Goal: Task Accomplishment & Management: Manage account settings

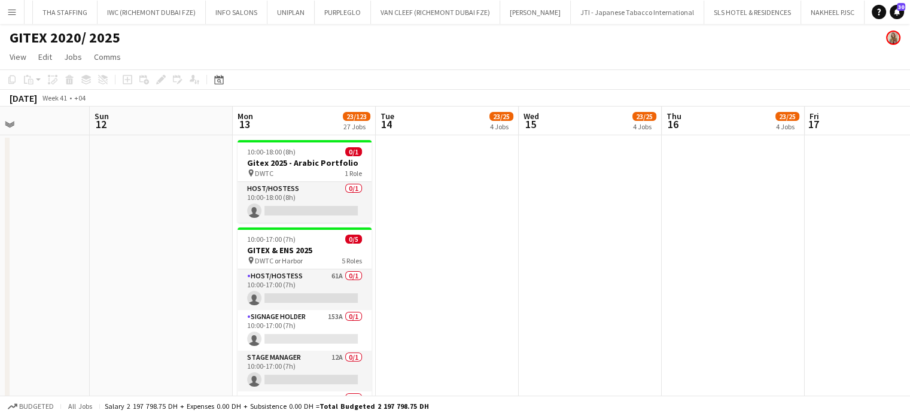
click at [515, 330] on app-date-cell at bounding box center [447, 345] width 143 height 421
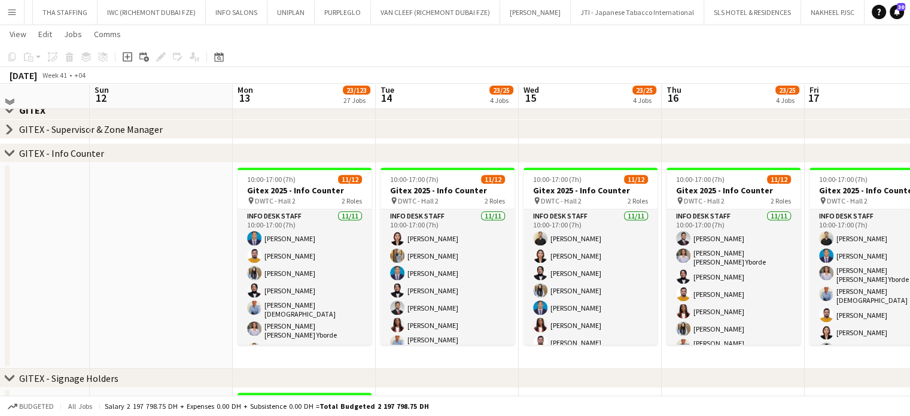
scroll to position [359, 0]
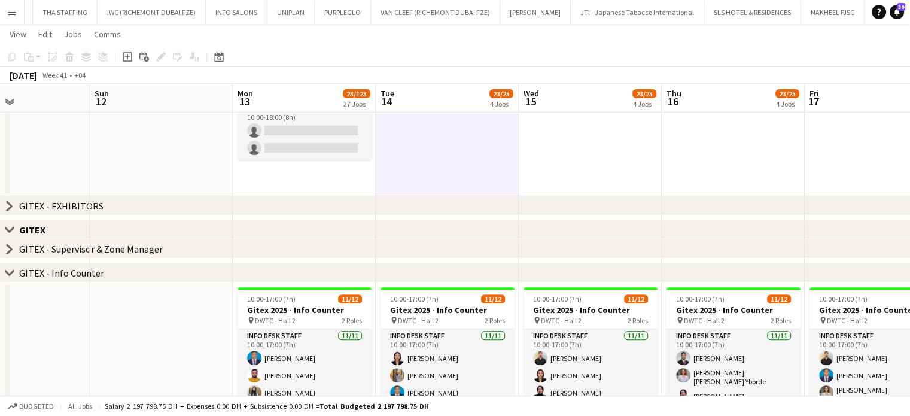
click at [8, 203] on icon at bounding box center [9, 205] width 5 height 9
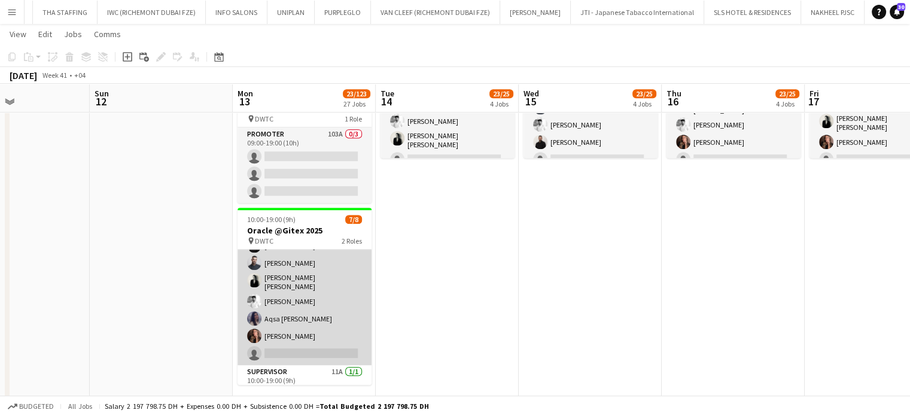
scroll to position [50, 0]
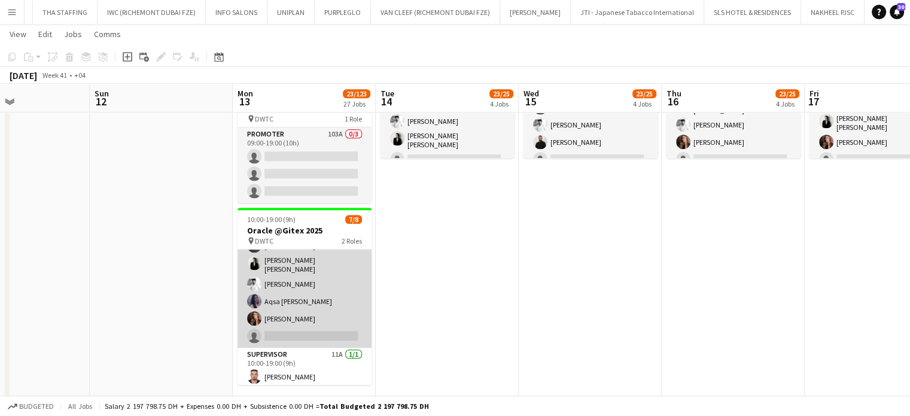
click at [317, 287] on app-card-role "Host/Hostess 19A 6/7 10:00-19:00 (9h) George charbel Mbayed Amine Chaoui Ana Ma…" at bounding box center [305, 273] width 134 height 148
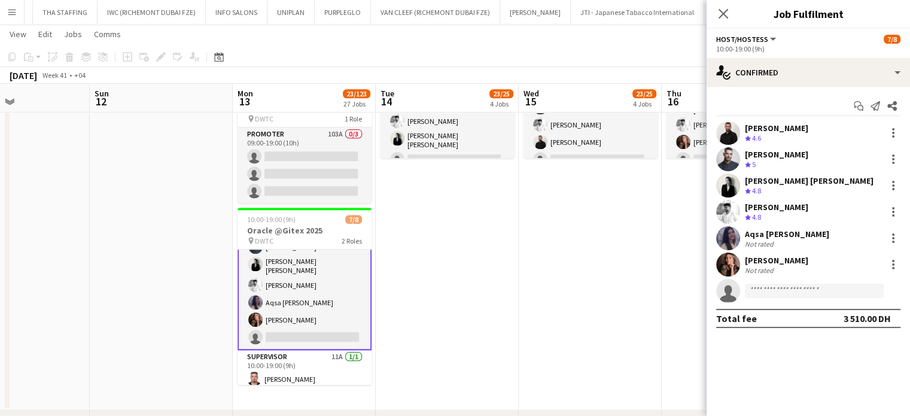
scroll to position [51, 0]
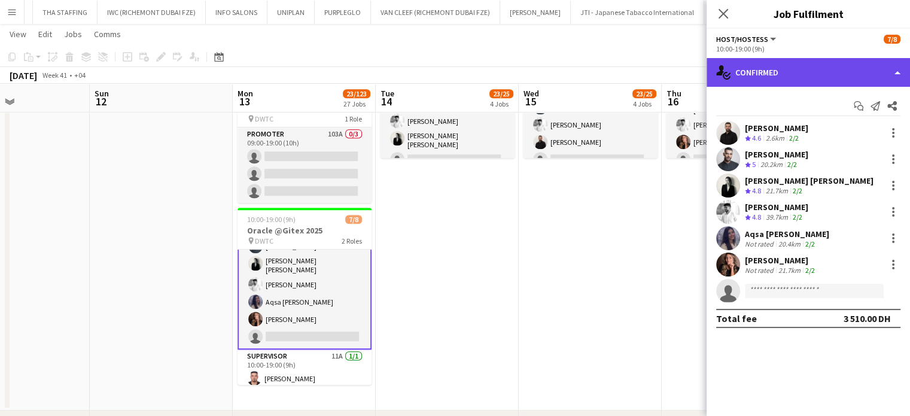
click at [865, 68] on div "single-neutral-actions-check-2 Confirmed" at bounding box center [808, 72] width 203 height 29
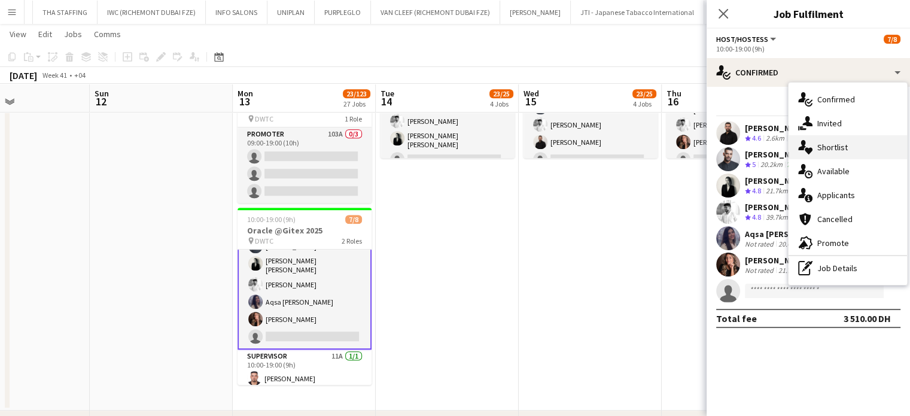
click at [831, 150] on span "Shortlist" at bounding box center [832, 147] width 31 height 11
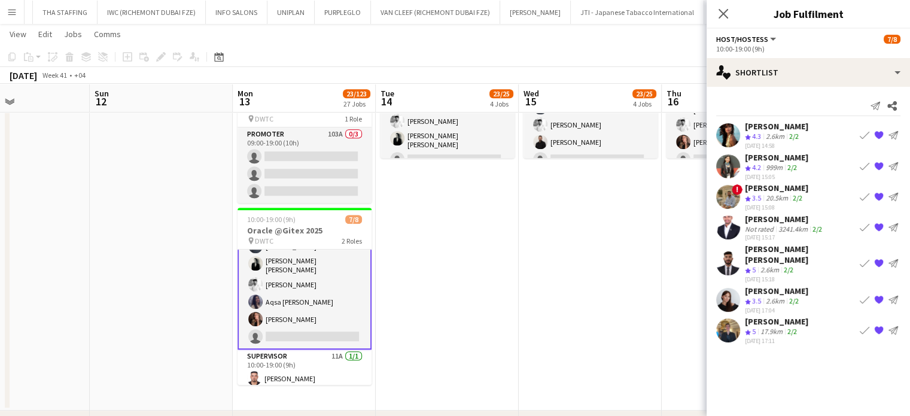
click at [864, 192] on app-icon "Book crew" at bounding box center [865, 197] width 10 height 10
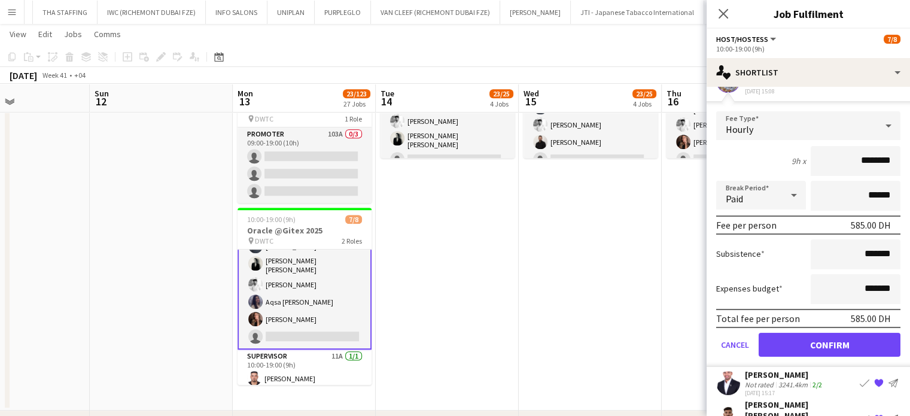
scroll to position [180, 0]
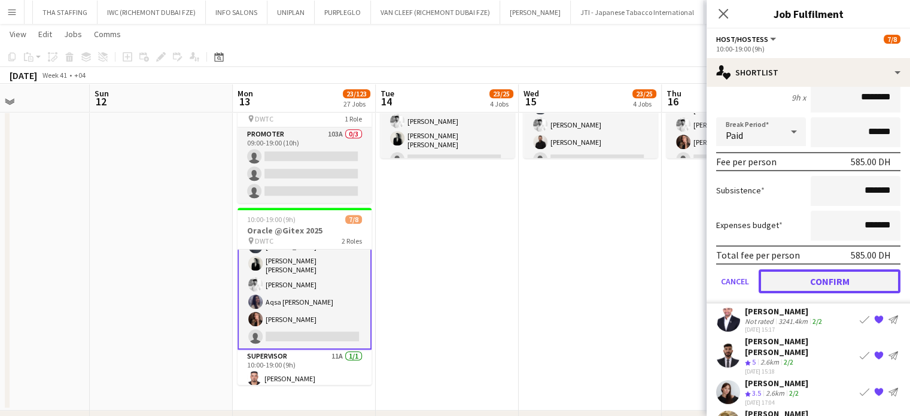
click at [797, 279] on button "Confirm" at bounding box center [830, 281] width 142 height 24
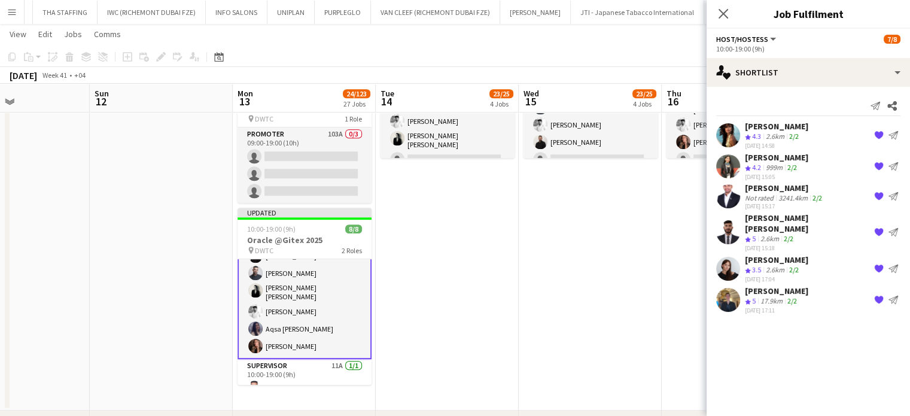
scroll to position [0, 0]
click at [880, 227] on app-icon "{{ spriteTitle }}" at bounding box center [879, 232] width 10 height 10
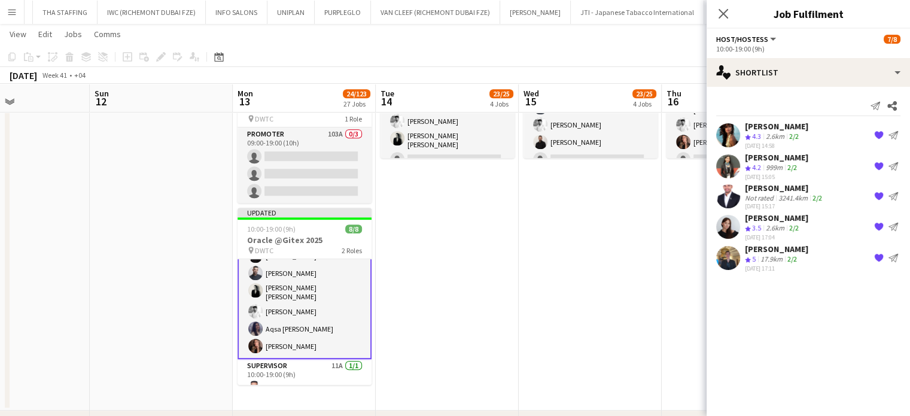
click at [644, 235] on app-date-cell "10:00-19:00 (9h) 7/8 Oracle @Gitex 2025 pin DWTC 2 Roles Host/Hostess 6/7 10:00…" at bounding box center [590, 193] width 143 height 434
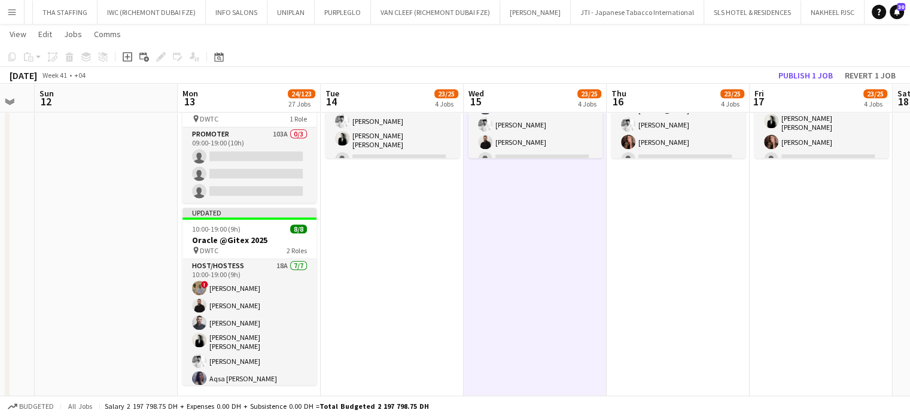
drag, startPoint x: 570, startPoint y: 248, endPoint x: 493, endPoint y: 331, distance: 112.6
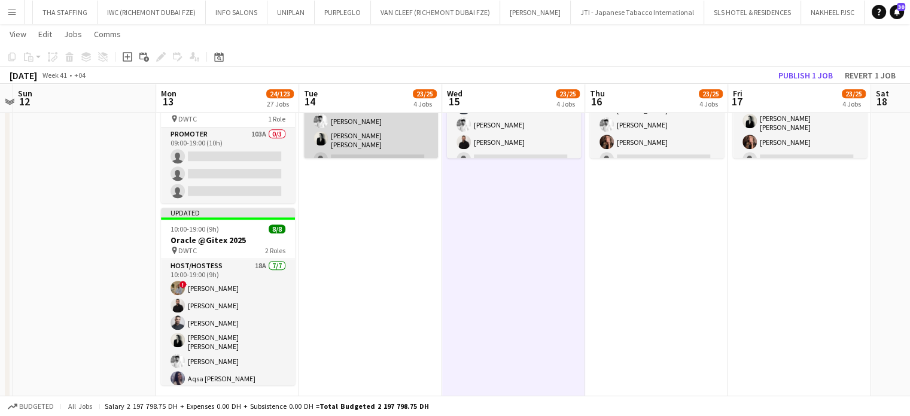
click at [416, 148] on app-card-role "Host/Hostess 6/7 10:00-19:00 (9h) Julia Drumond George charbel Mbayed Amine Cha…" at bounding box center [371, 97] width 134 height 148
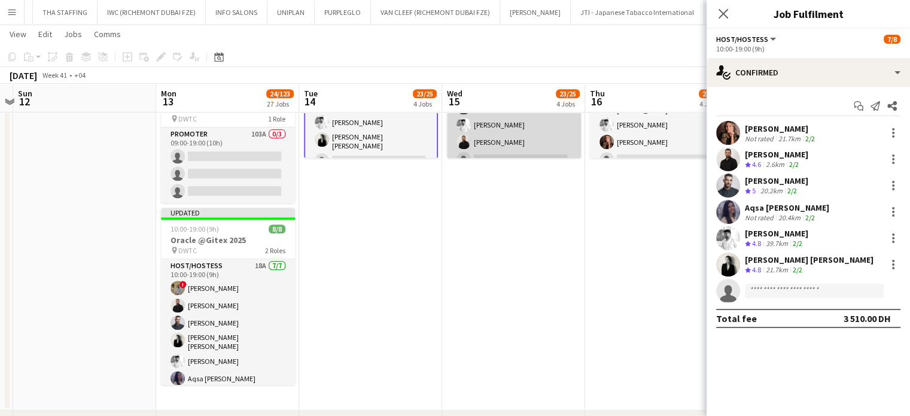
click at [500, 143] on app-card-role "Host/Hostess 6/7 10:00-19:00 (9h) Ana Marija Dekovic Julia Drumond Aqsa Urooj Z…" at bounding box center [514, 97] width 134 height 148
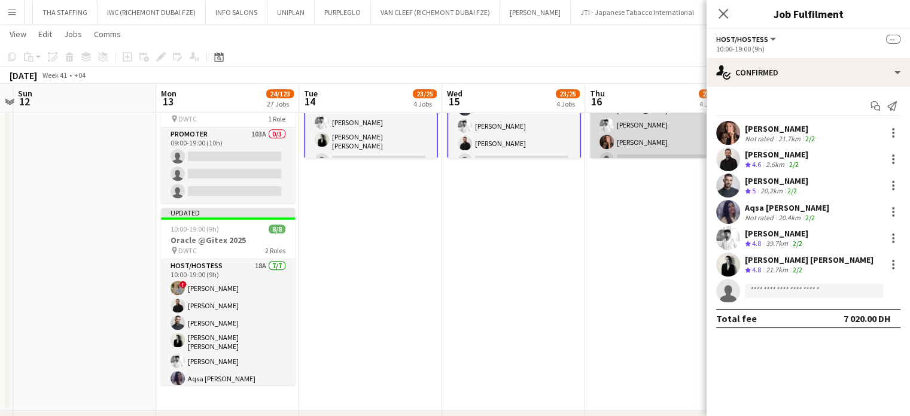
click at [637, 137] on app-card-role "Host/Hostess 6/7 10:00-19:00 (9h) Aqsa Urooj Zahid George charbel Mbayed Amine …" at bounding box center [657, 97] width 134 height 148
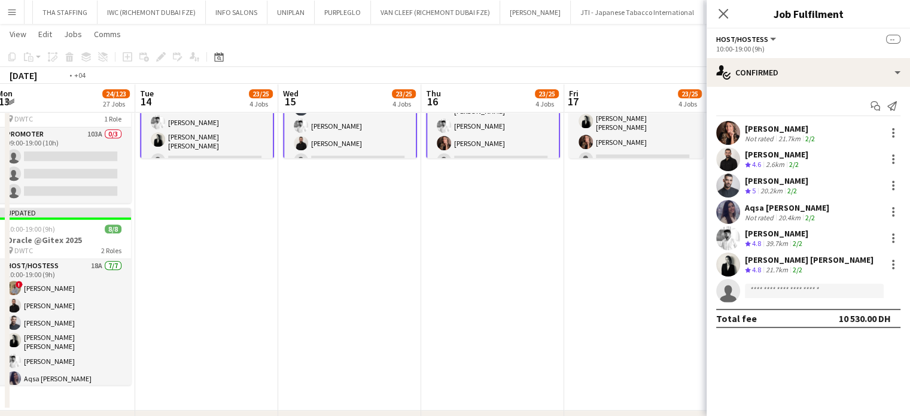
drag, startPoint x: 637, startPoint y: 184, endPoint x: 539, endPoint y: 163, distance: 100.3
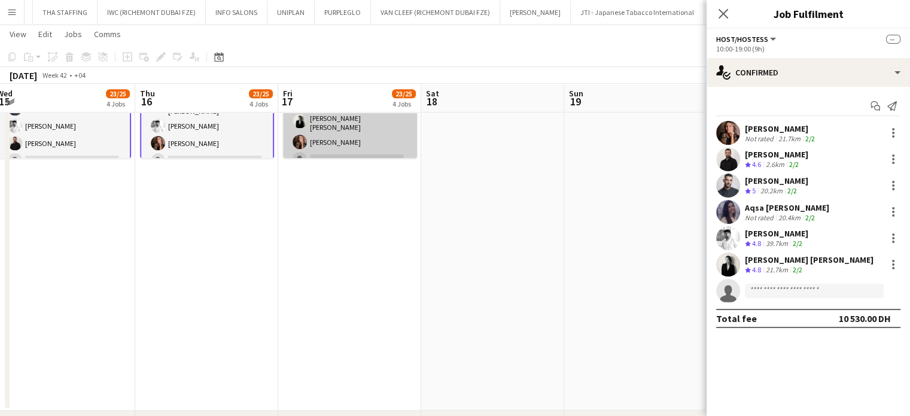
scroll to position [0, 398]
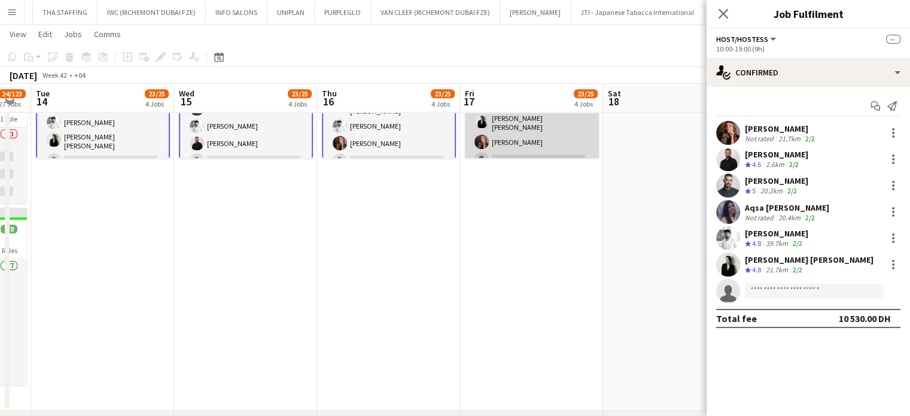
click at [528, 148] on app-card-role "Host/Hostess 6/7 10:00-19:00 (9h) George charbel Mbayed Waleed Shehadeh Amine C…" at bounding box center [532, 97] width 134 height 148
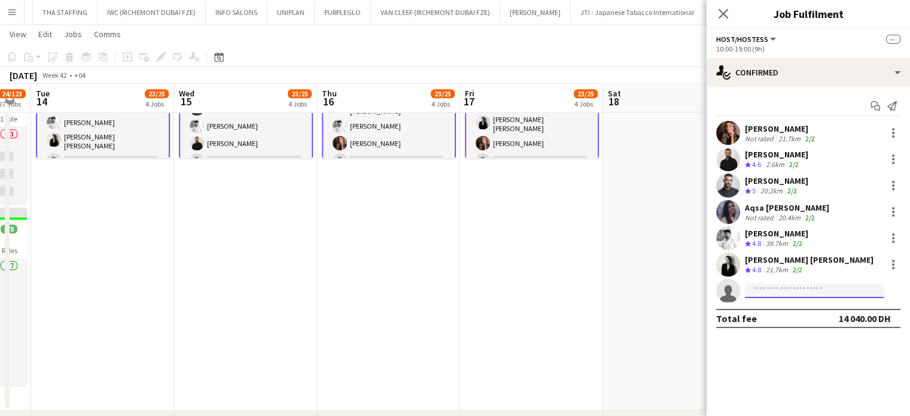
click at [762, 289] on input at bounding box center [814, 291] width 139 height 14
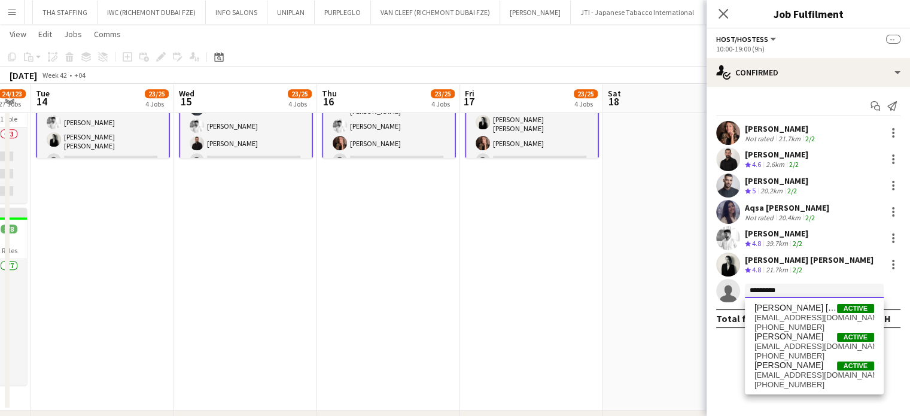
type input "*********"
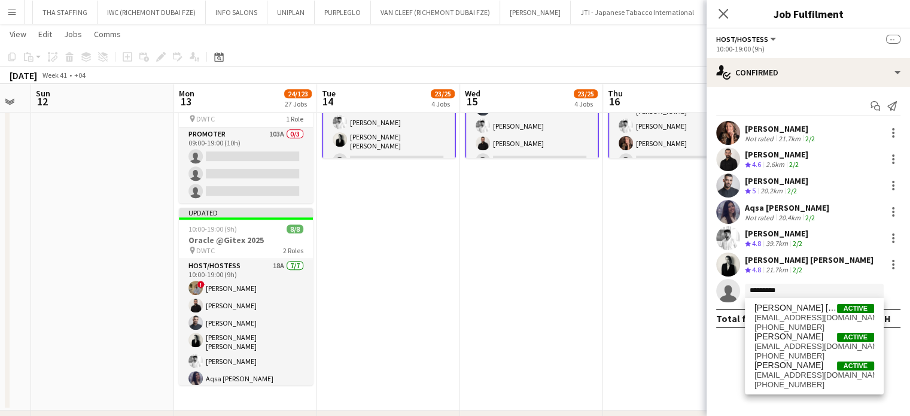
scroll to position [0, 425]
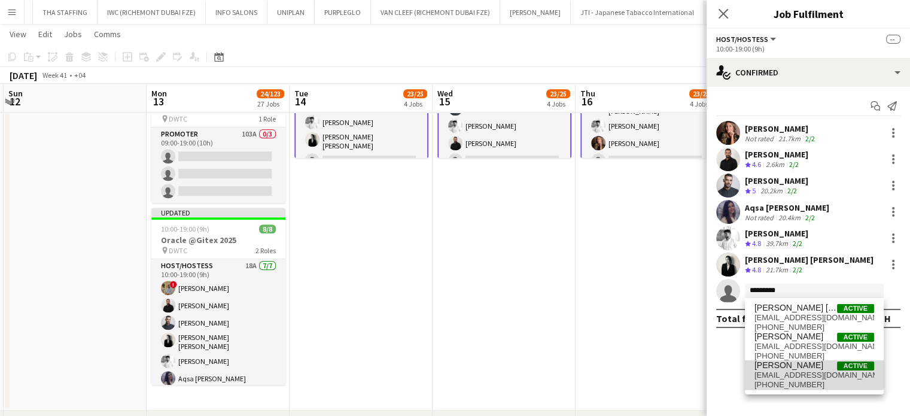
click at [793, 366] on span "Hussain Almeshal" at bounding box center [789, 365] width 69 height 10
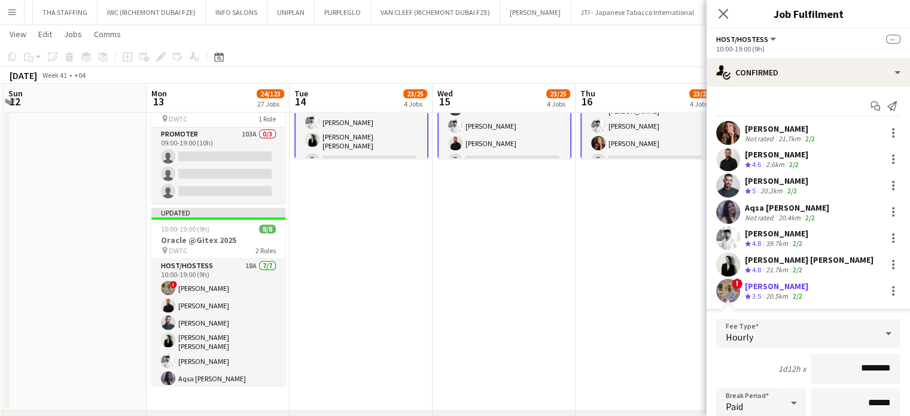
scroll to position [180, 0]
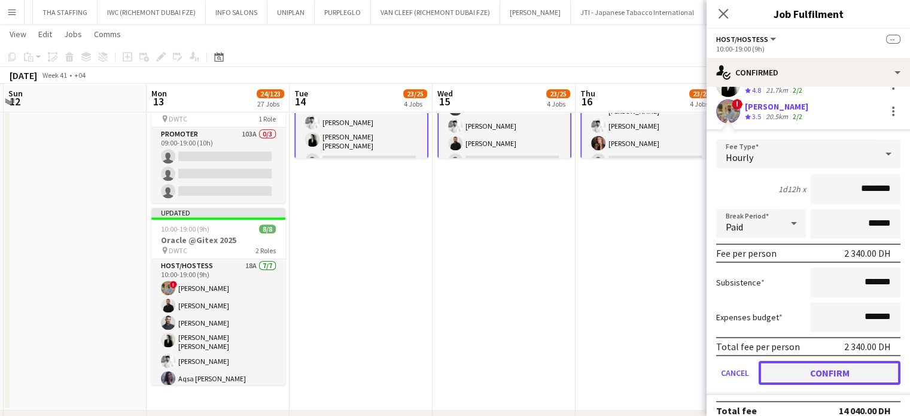
click at [792, 364] on button "Confirm" at bounding box center [830, 373] width 142 height 24
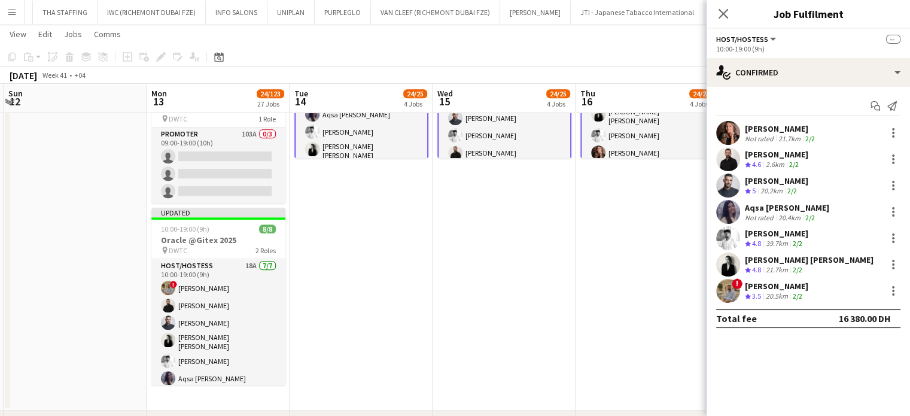
scroll to position [0, 0]
click at [653, 304] on app-date-cell "Updated 10:00-19:00 (9h) 8/8 Oracle @Gitex 2025 pin DWTC 2 Roles Host/Hostess 7…" at bounding box center [647, 193] width 143 height 434
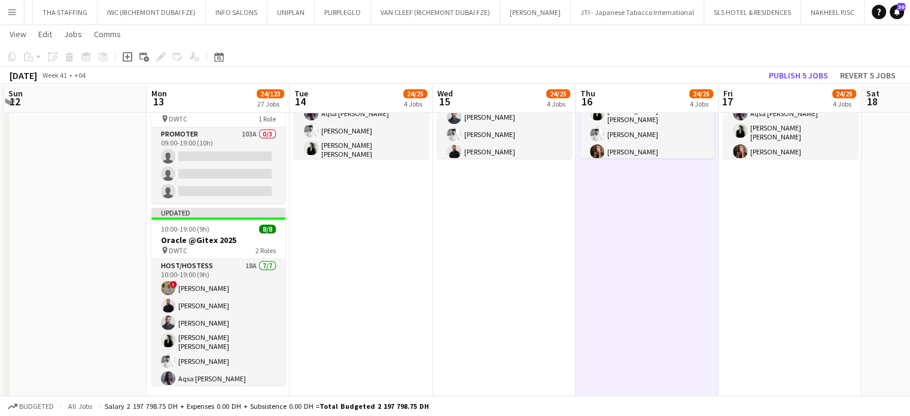
scroll to position [0, 426]
click at [798, 74] on button "Publish 5 jobs" at bounding box center [798, 76] width 69 height 16
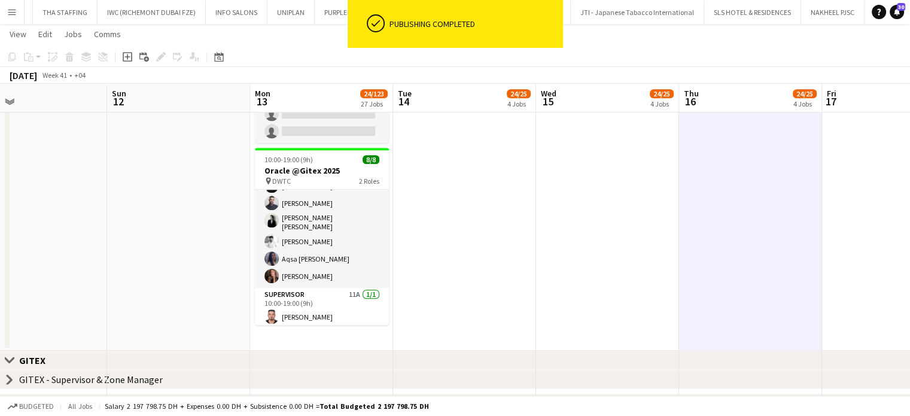
scroll to position [0, 308]
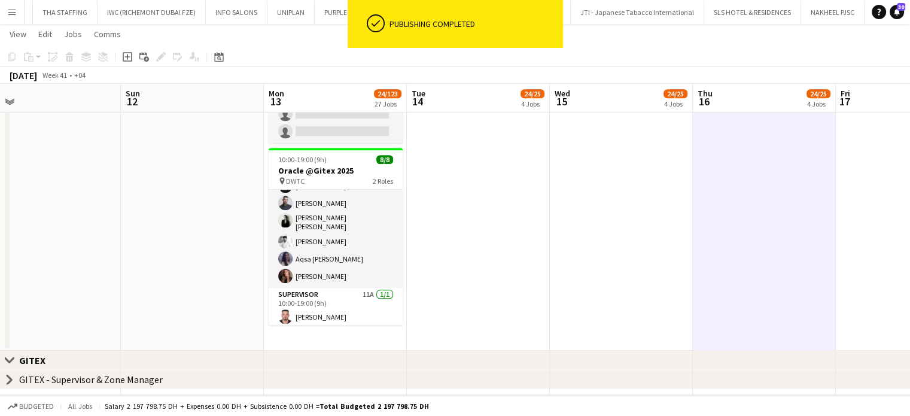
drag, startPoint x: 115, startPoint y: 293, endPoint x: 209, endPoint y: 305, distance: 94.1
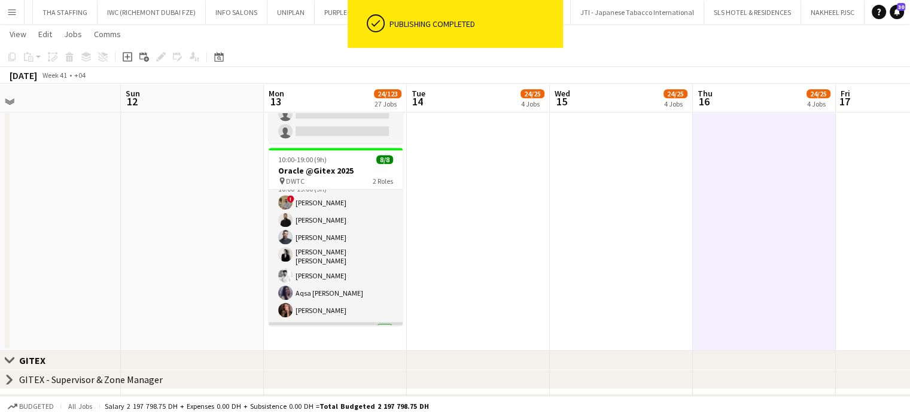
scroll to position [0, 0]
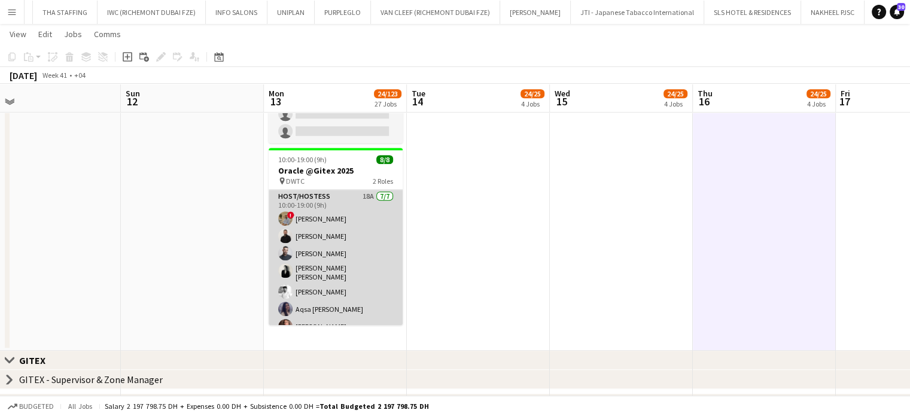
click at [337, 266] on app-card-role "Host/Hostess 18A 7/7 10:00-19:00 (9h) ! Hussain Almeshal George charbel Mbayed …" at bounding box center [336, 264] width 134 height 148
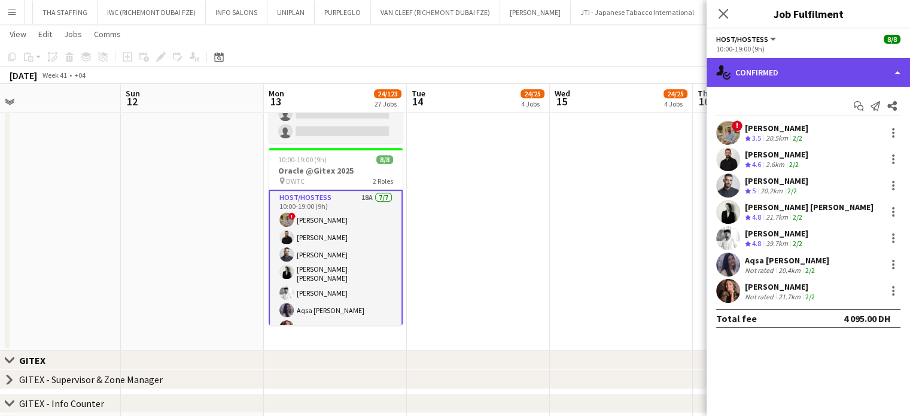
click at [895, 68] on div "single-neutral-actions-check-2 Confirmed" at bounding box center [808, 72] width 203 height 29
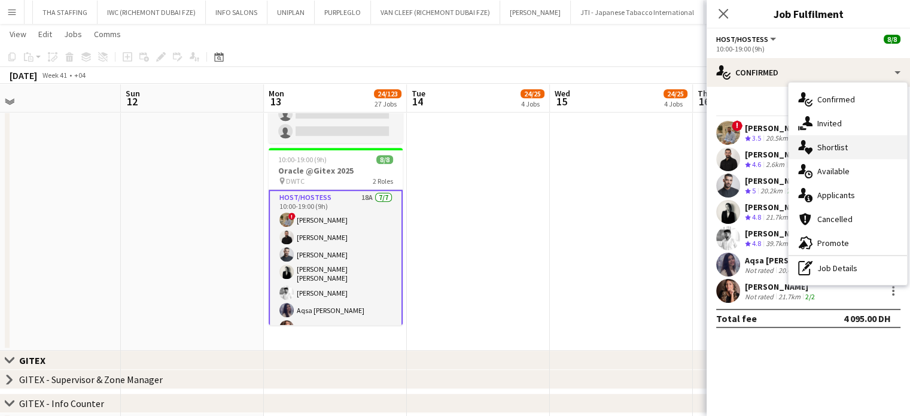
click at [854, 145] on div "single-neutral-actions-heart Shortlist" at bounding box center [848, 147] width 118 height 24
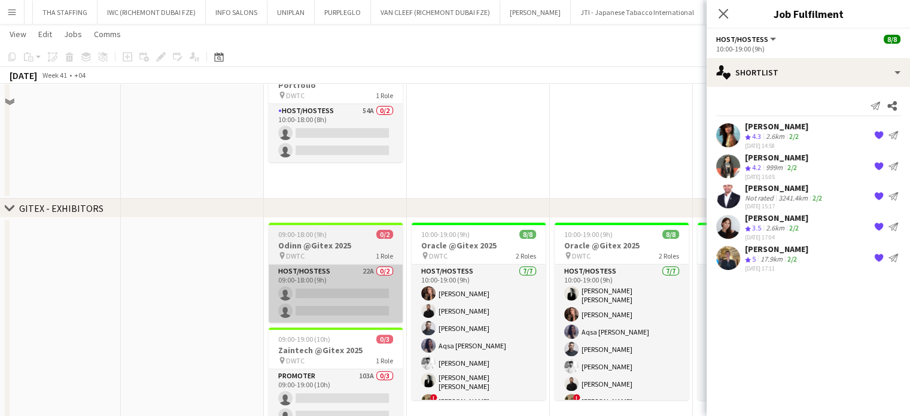
scroll to position [299, 0]
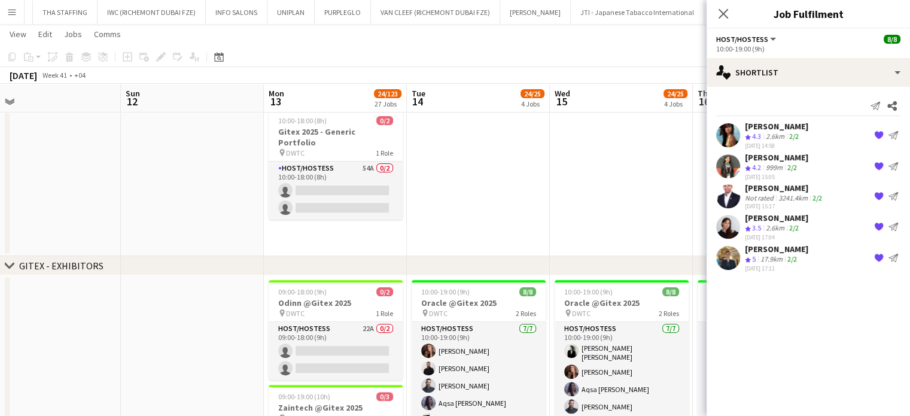
click at [776, 264] on div "19-09-2025 17:11" at bounding box center [776, 268] width 63 height 8
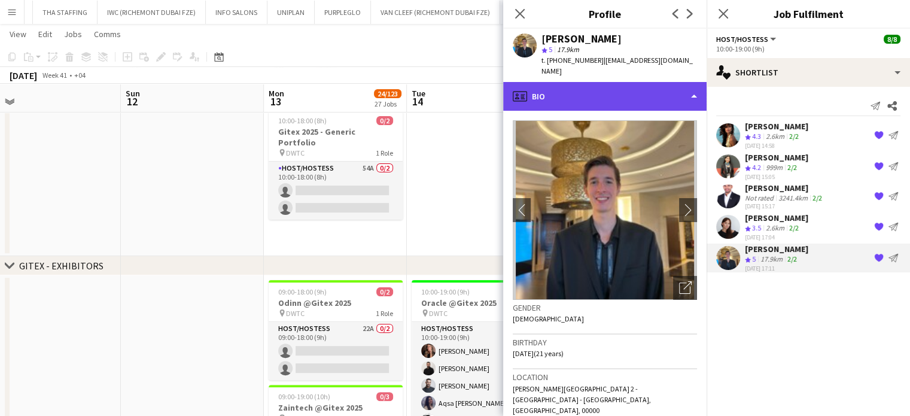
click at [671, 82] on div "profile Bio" at bounding box center [604, 96] width 203 height 29
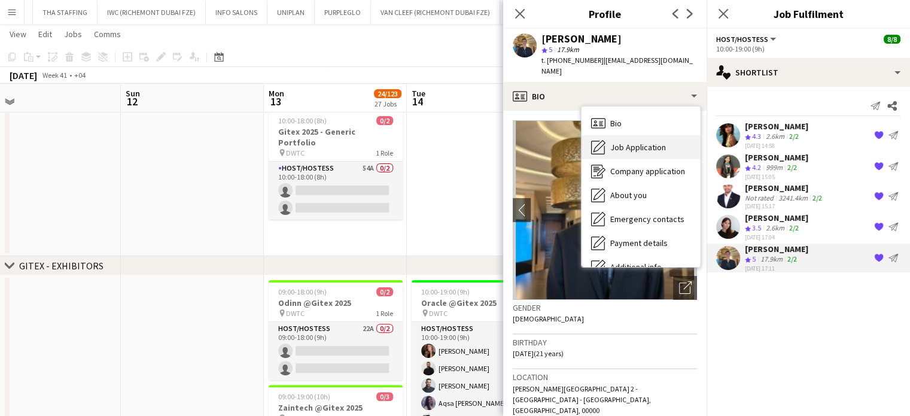
click at [643, 135] on div "Job Application Job Application" at bounding box center [641, 147] width 118 height 24
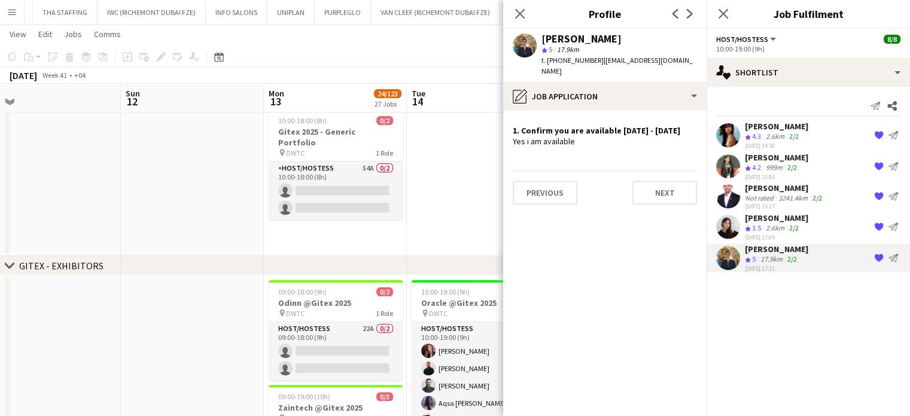
click at [429, 203] on app-date-cell at bounding box center [478, 45] width 143 height 421
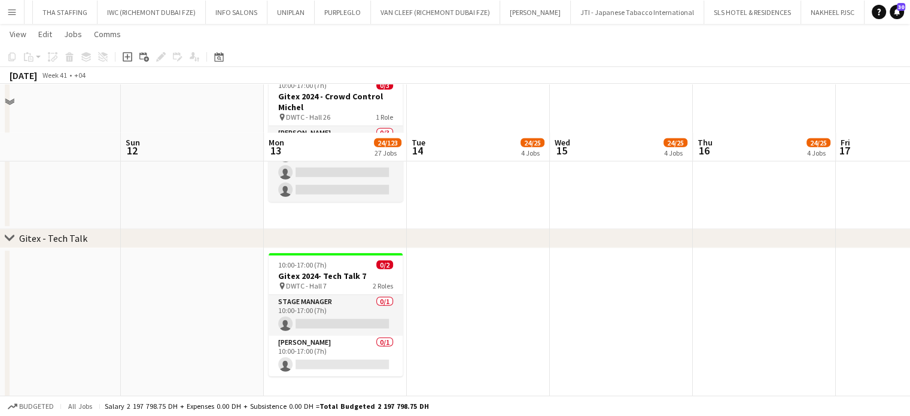
scroll to position [3471, 0]
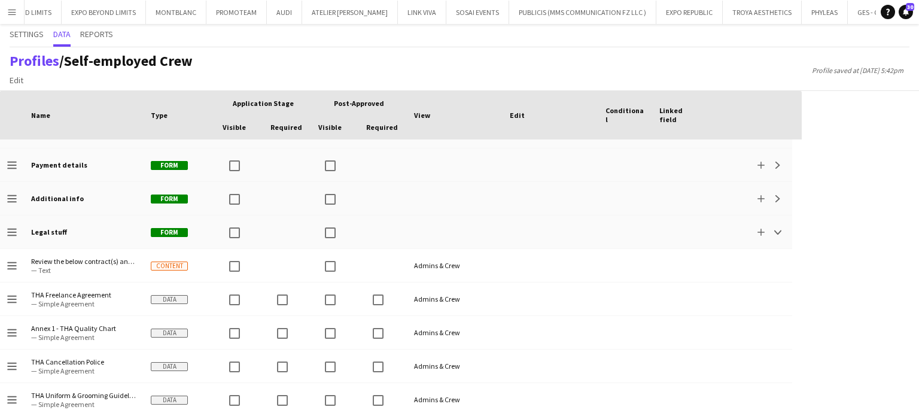
scroll to position [326, 0]
click at [691, 72] on div "Profiles / Self-employed Crew Edit Add section Profile saved at 25th Sep 5:42pm" at bounding box center [459, 69] width 919 height 44
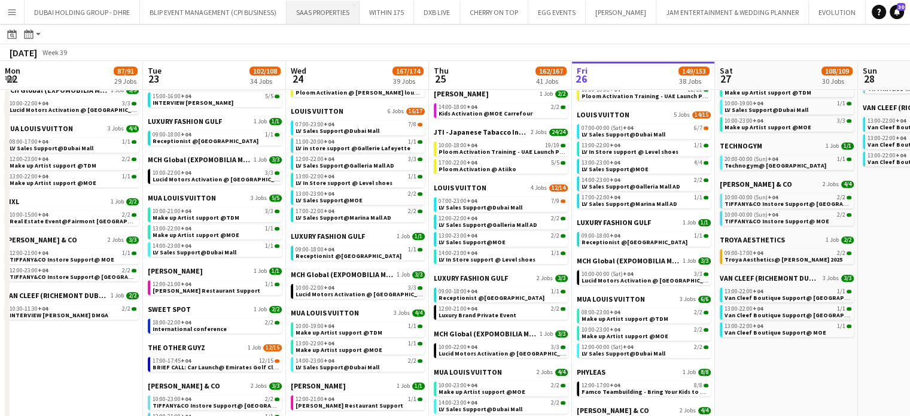
scroll to position [0, 286]
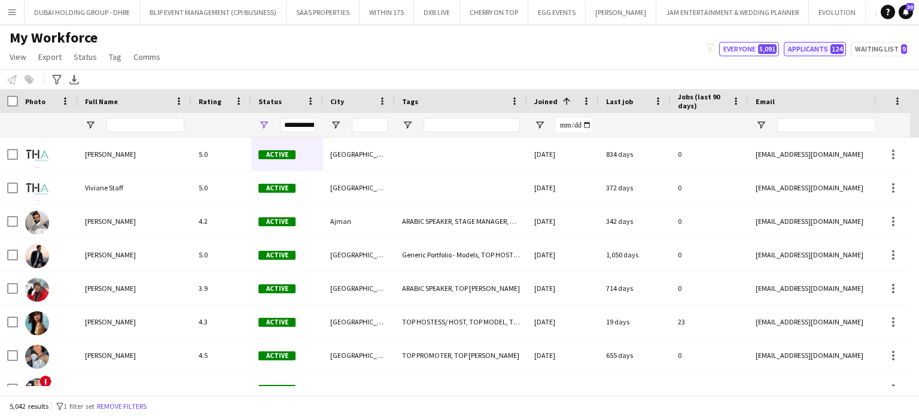
drag, startPoint x: 813, startPoint y: 43, endPoint x: 458, endPoint y: 201, distance: 387.9
click at [811, 43] on button "Applicants 124" at bounding box center [815, 49] width 62 height 14
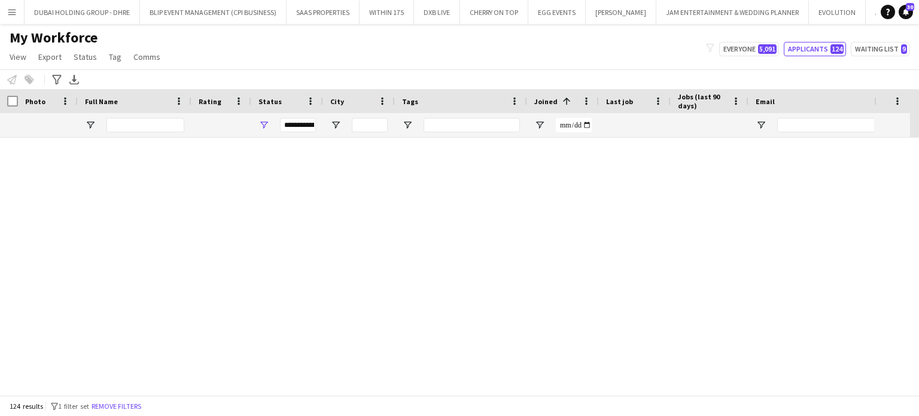
type input "**********"
